Goal: Check status: Check status

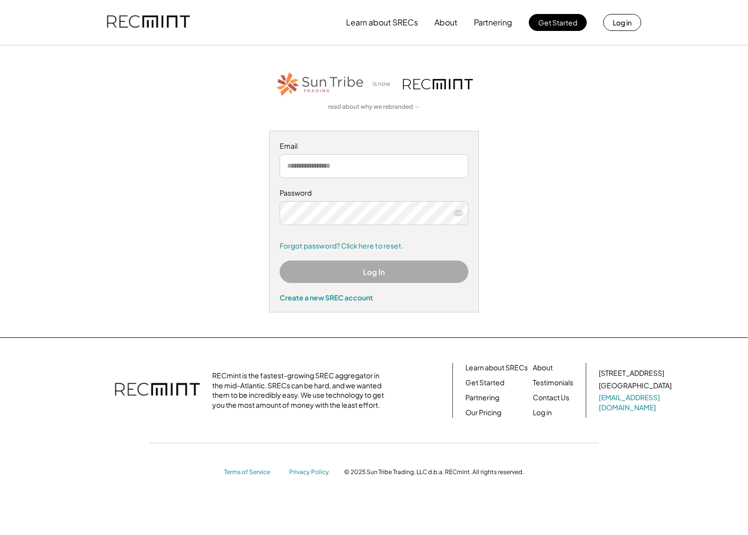
click at [333, 172] on input "email" at bounding box center [374, 166] width 189 height 24
type input "**********"
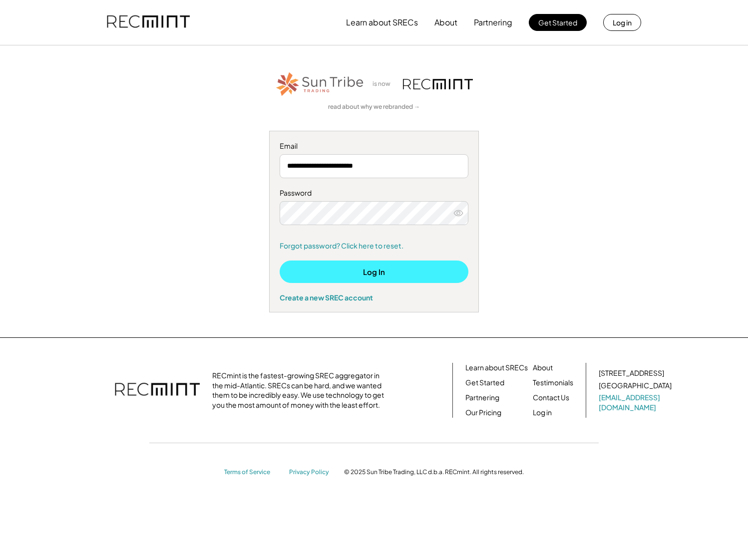
click at [362, 269] on button "Log In" at bounding box center [374, 272] width 189 height 22
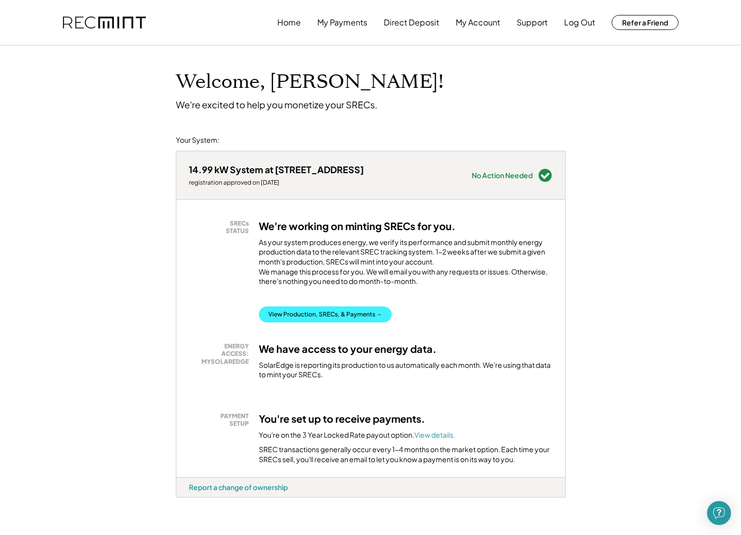
click at [294, 322] on button "View Production, SRECs, & Payments →" at bounding box center [325, 315] width 133 height 16
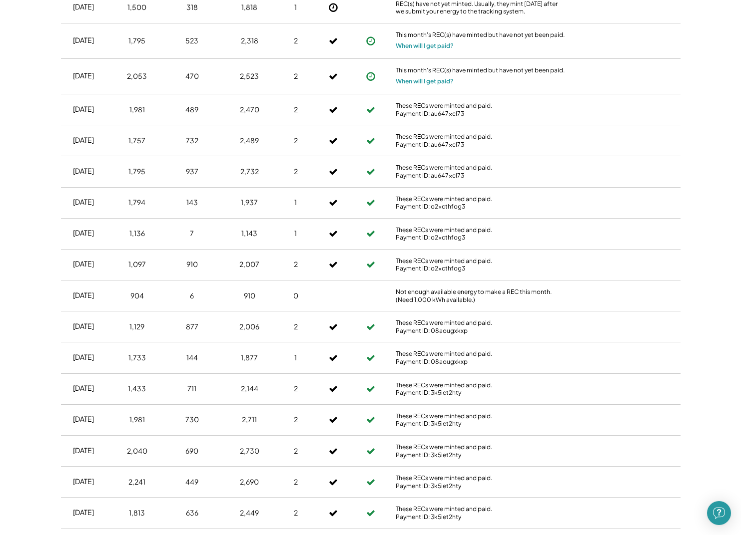
scroll to position [352, 0]
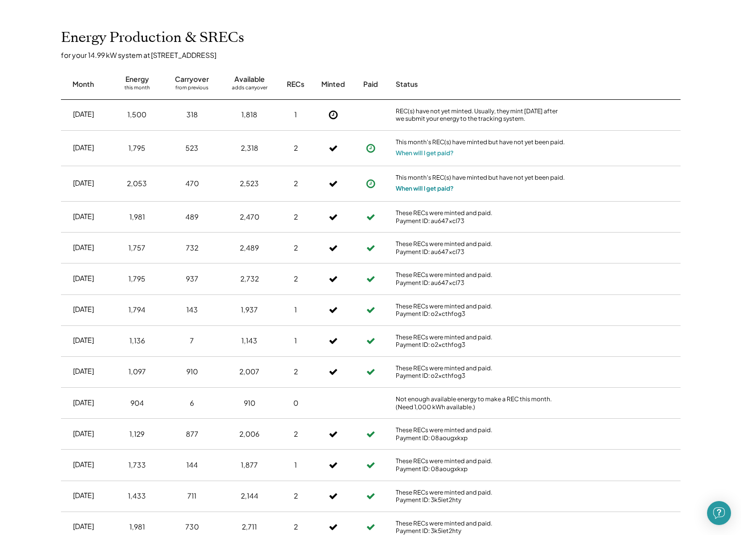
click at [403, 186] on button "When will I get paid?" at bounding box center [424, 189] width 58 height 10
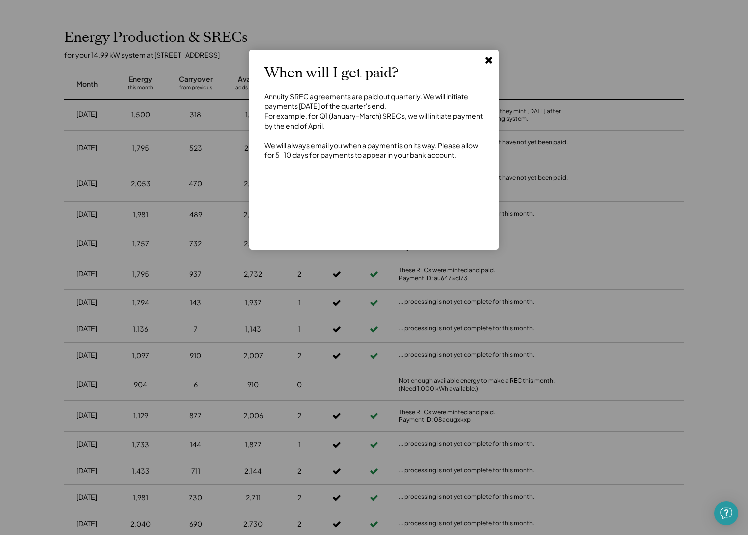
click at [488, 60] on use at bounding box center [488, 60] width 7 height 7
